Goal: Information Seeking & Learning: Learn about a topic

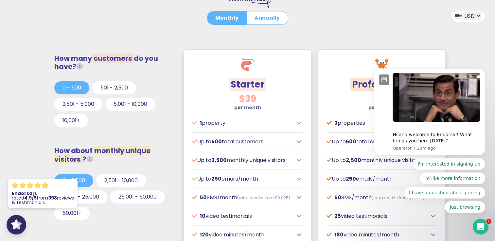
scroll to position [196, 0]
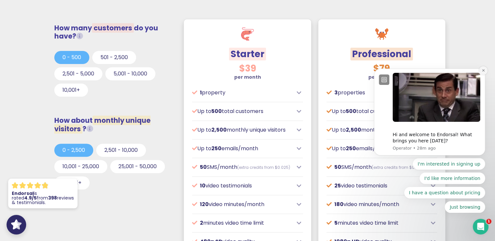
click at [483, 72] on icon "Dismiss notification" at bounding box center [483, 70] width 2 height 2
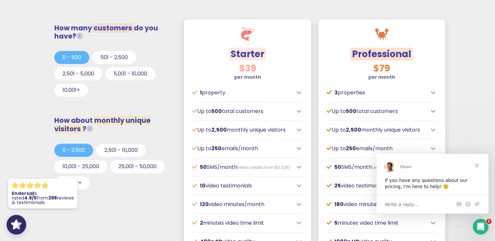
scroll to position [0, 0]
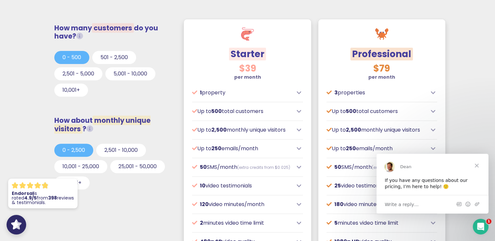
click at [480, 165] on span "Close" at bounding box center [477, 166] width 24 height 24
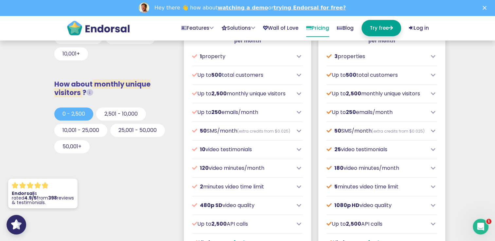
scroll to position [294, 0]
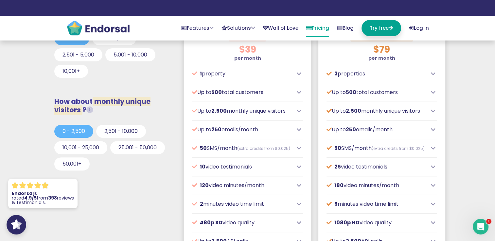
scroll to position [163, 0]
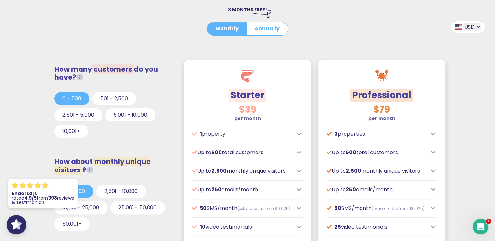
click at [112, 67] on span "customers" at bounding box center [113, 68] width 42 height 9
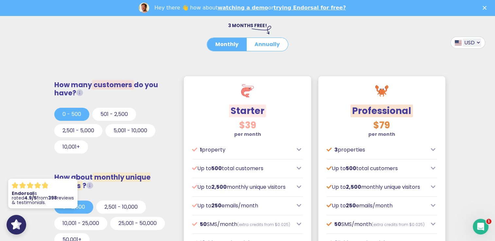
scroll to position [0, 0]
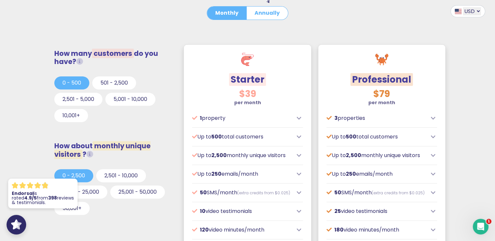
scroll to position [131, 0]
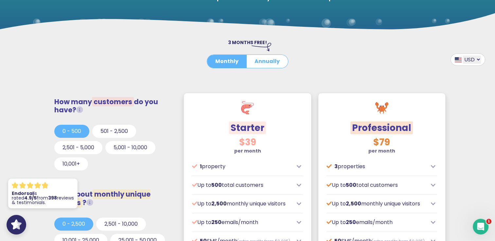
click at [475, 60] on select "USD GBP EUR AUD CAD" at bounding box center [472, 60] width 18 height 8
drag, startPoint x: 475, startPoint y: 59, endPoint x: 491, endPoint y: 52, distance: 17.6
click at [475, 59] on select "USD GBP EUR AUD CAD" at bounding box center [472, 60] width 18 height 8
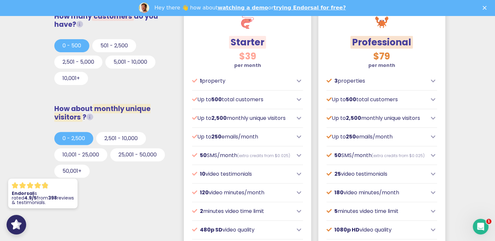
scroll to position [0, 0]
click at [486, 9] on icon "Close" at bounding box center [484, 8] width 4 height 4
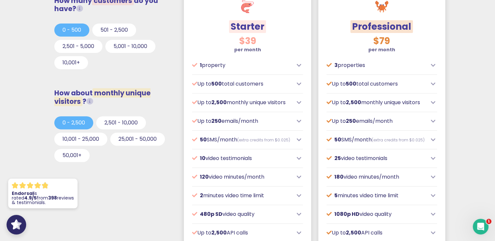
click at [266, 61] on p "1 property" at bounding box center [242, 65] width 101 height 8
click at [300, 65] on icon at bounding box center [299, 65] width 5 height 5
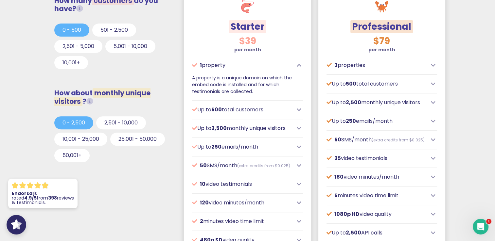
click at [300, 65] on icon at bounding box center [299, 65] width 5 height 5
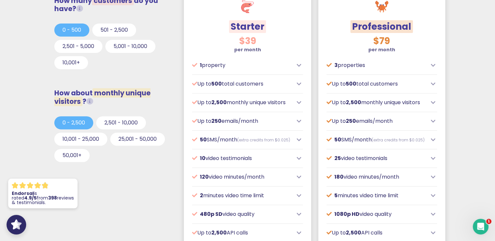
click at [351, 65] on p "3 properties" at bounding box center [376, 65] width 101 height 8
click at [435, 65] on icon at bounding box center [433, 65] width 5 height 5
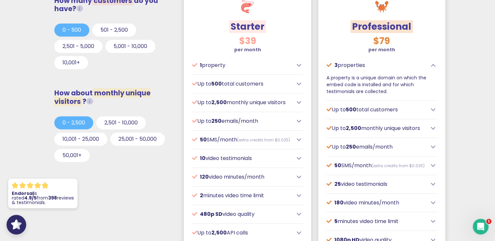
click at [431, 65] on icon at bounding box center [433, 65] width 5 height 5
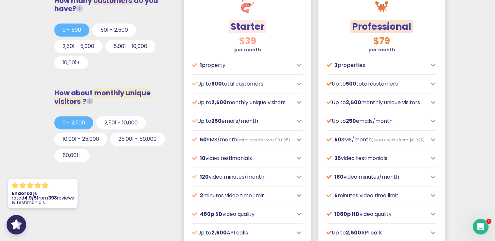
click at [297, 82] on icon at bounding box center [299, 83] width 5 height 5
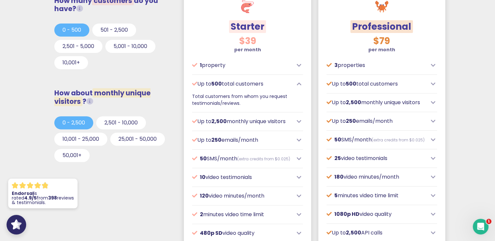
click at [297, 84] on icon at bounding box center [299, 83] width 5 height 5
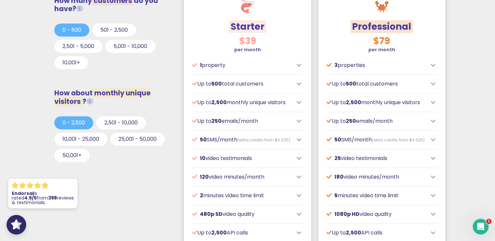
click at [432, 82] on icon at bounding box center [433, 83] width 5 height 5
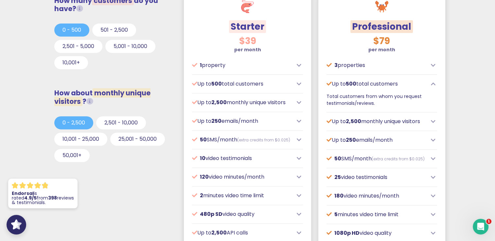
click at [432, 82] on icon at bounding box center [433, 83] width 5 height 5
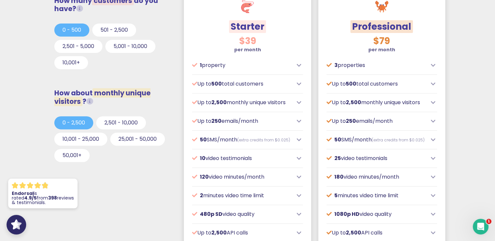
click at [300, 65] on icon at bounding box center [299, 65] width 5 height 5
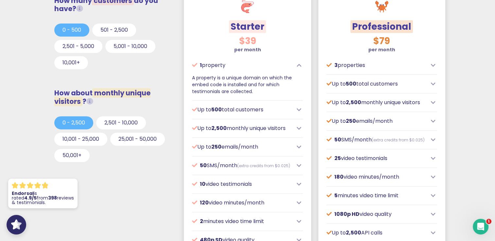
click at [300, 108] on icon at bounding box center [299, 109] width 5 height 5
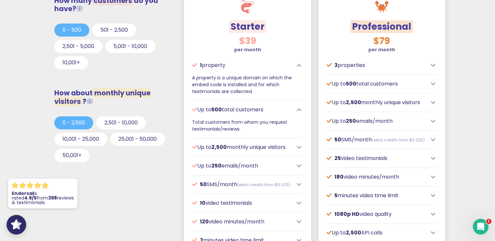
click at [299, 148] on icon at bounding box center [299, 147] width 5 height 5
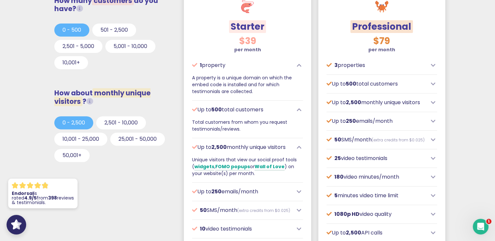
click at [299, 191] on icon at bounding box center [299, 191] width 5 height 5
click at [435, 63] on icon at bounding box center [433, 65] width 5 height 5
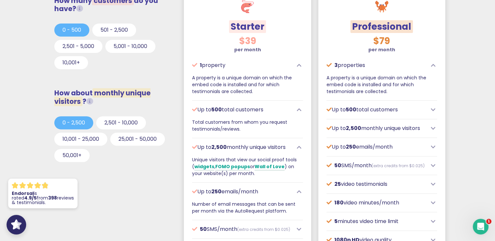
click at [432, 106] on div "Up to 500 total customers" at bounding box center [381, 110] width 111 height 8
click at [431, 109] on icon at bounding box center [433, 109] width 5 height 5
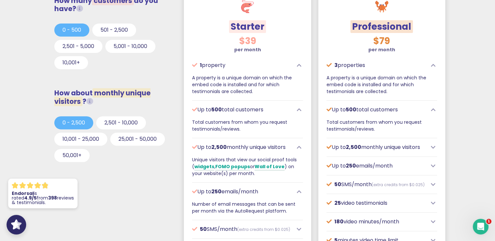
click at [433, 147] on icon at bounding box center [433, 147] width 5 height 5
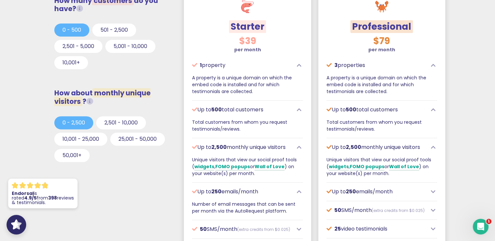
click at [433, 191] on icon at bounding box center [433, 191] width 5 height 5
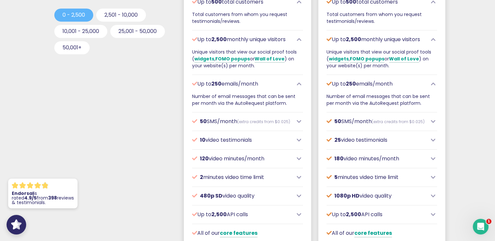
scroll to position [396, 0]
